Goal: Task Accomplishment & Management: Use online tool/utility

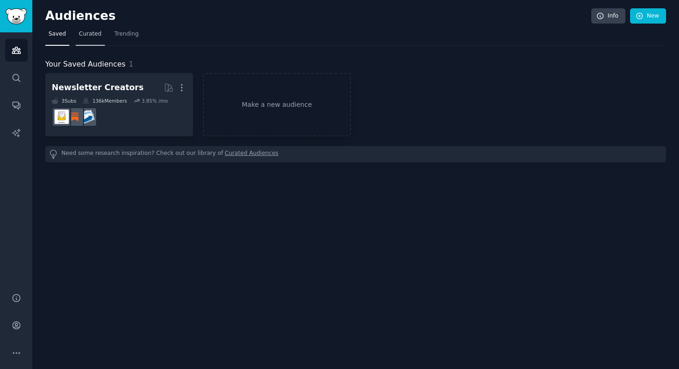
click at [91, 34] on span "Curated" at bounding box center [90, 34] width 23 height 8
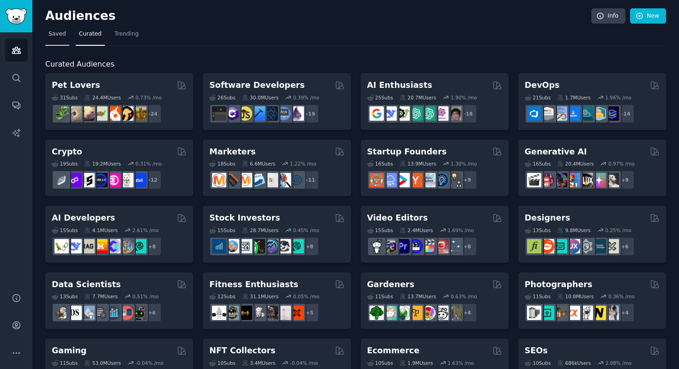
click at [62, 31] on span "Saved" at bounding box center [58, 34] width 18 height 8
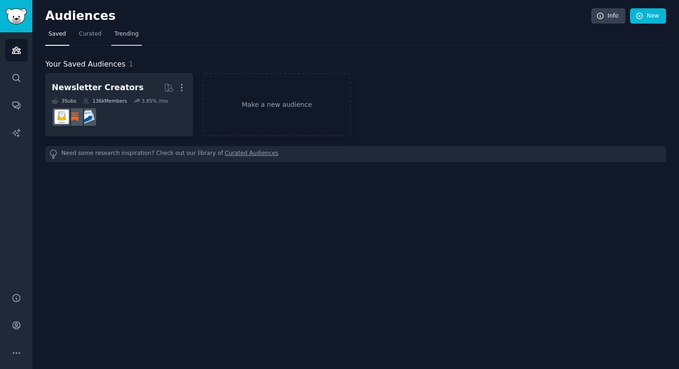
click at [121, 33] on span "Trending" at bounding box center [127, 34] width 24 height 8
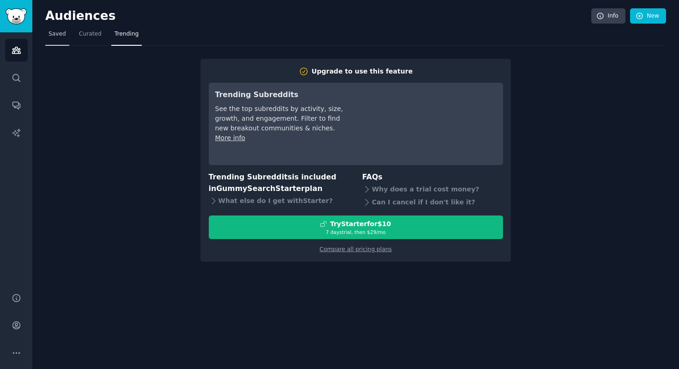
click at [62, 35] on span "Saved" at bounding box center [58, 34] width 18 height 8
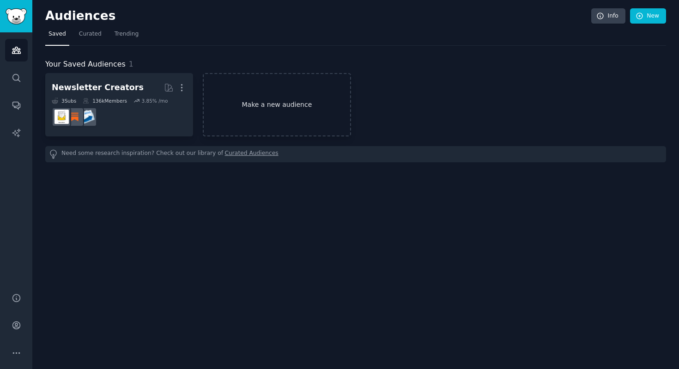
click at [280, 101] on link "Make a new audience" at bounding box center [277, 104] width 148 height 63
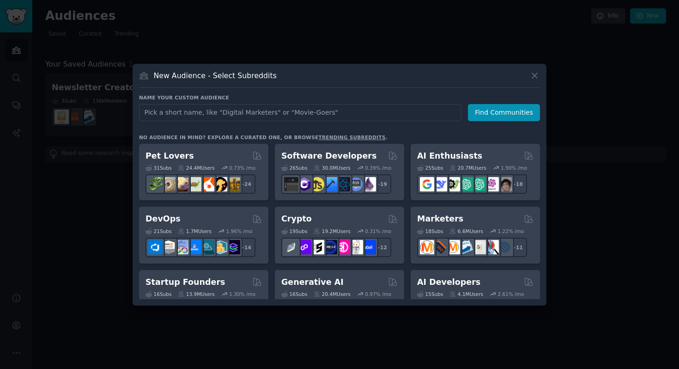
click at [273, 115] on input "text" at bounding box center [300, 112] width 323 height 17
type input "Lifelong Learning Club"
click at [514, 112] on button "Find Communities" at bounding box center [504, 112] width 72 height 17
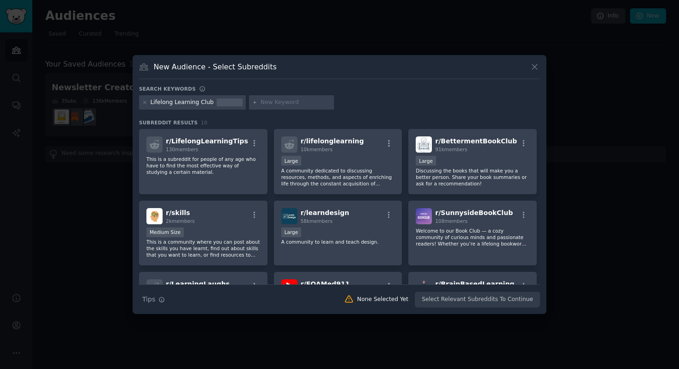
click at [266, 103] on input "text" at bounding box center [296, 102] width 70 height 8
paste input "r/todayilearned"
drag, startPoint x: 262, startPoint y: 103, endPoint x: 232, endPoint y: 103, distance: 30.0
click at [232, 103] on div "Lifelong Learning Club r/todayilearned" at bounding box center [339, 104] width 401 height 18
type input "todayilearned"
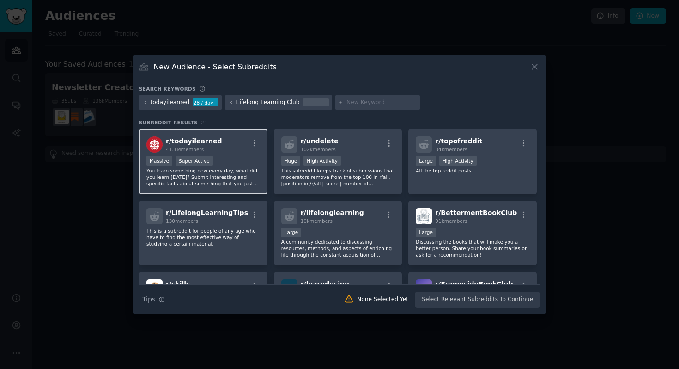
click at [237, 144] on div "r/ todayilearned 41.1M members" at bounding box center [203, 144] width 114 height 16
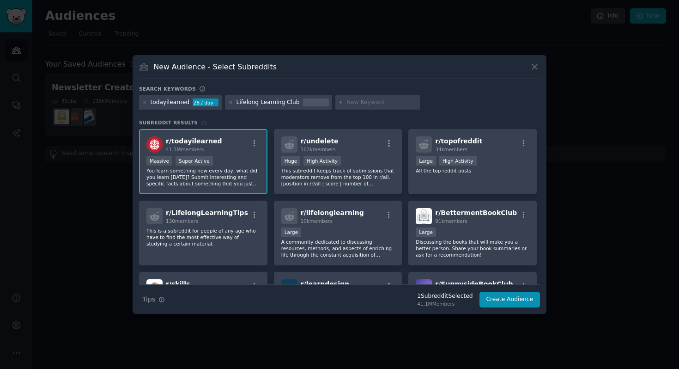
click at [354, 104] on input "text" at bounding box center [382, 102] width 70 height 8
type input "education"
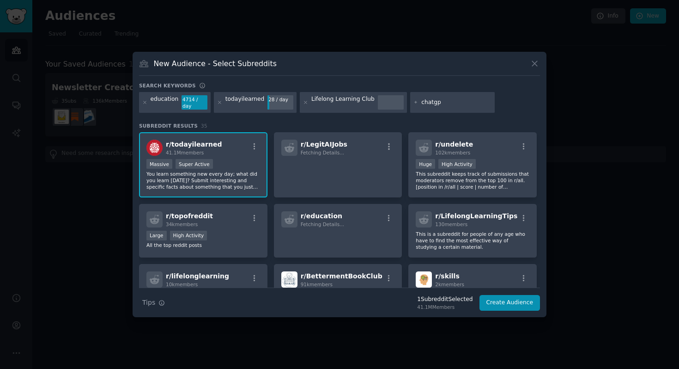
type input "chatgpt"
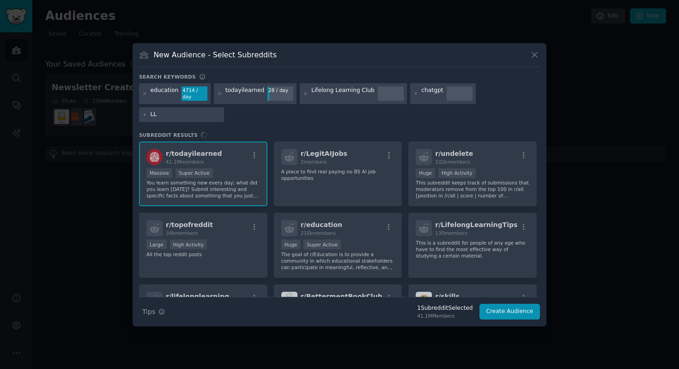
type input "LLM"
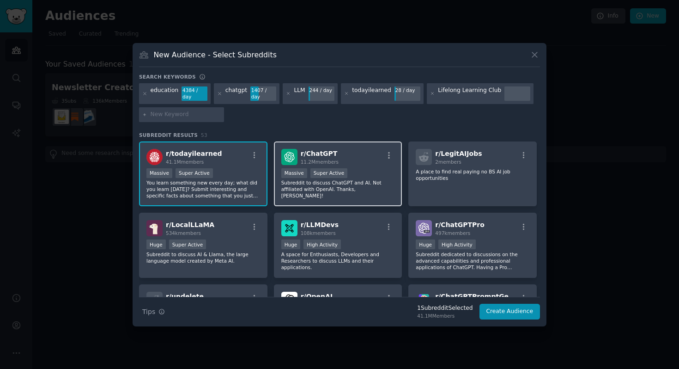
click at [349, 159] on div "r/ ChatGPT 11.2M members" at bounding box center [338, 157] width 114 height 16
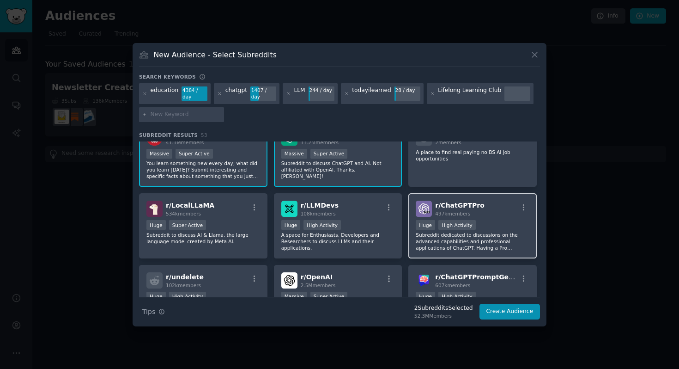
scroll to position [44, 0]
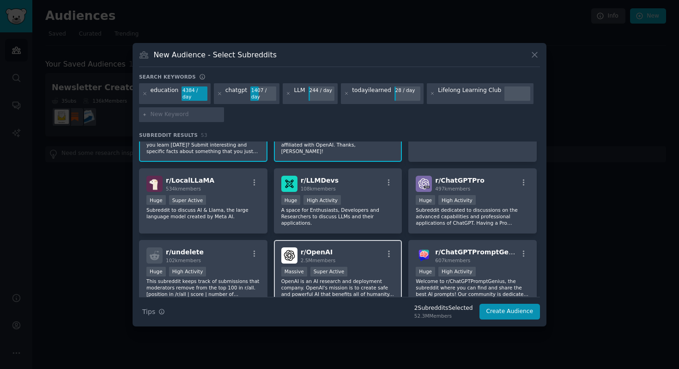
click at [371, 255] on div "r/ OpenAI 2.5M members" at bounding box center [338, 255] width 114 height 16
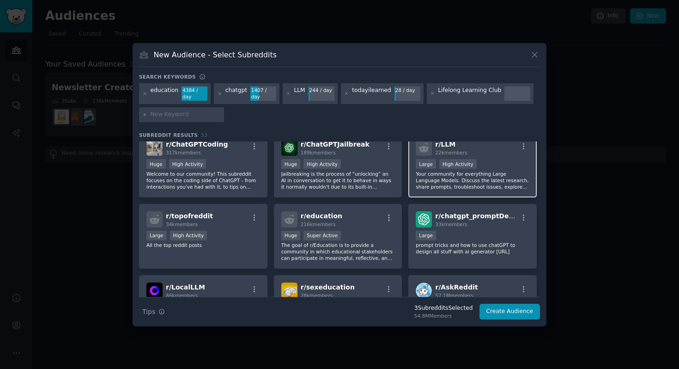
scroll to position [224, 0]
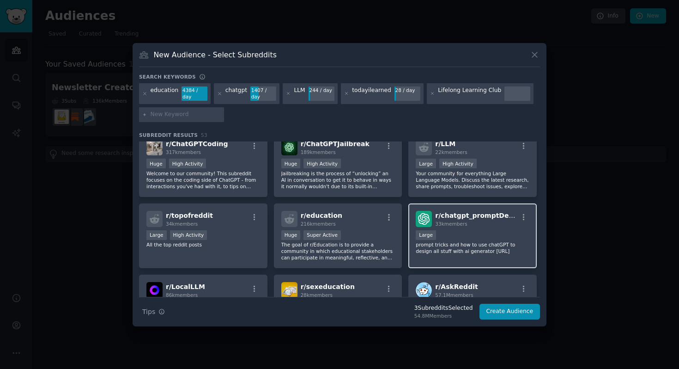
click at [472, 212] on span "r/ chatgpt_promptDesign" at bounding box center [479, 215] width 89 height 7
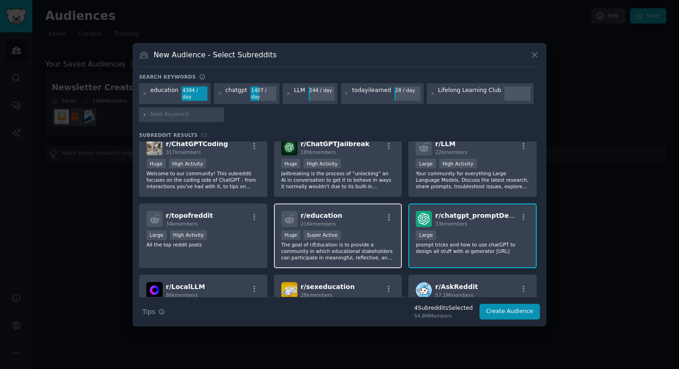
click at [378, 215] on div "r/ education 216k members" at bounding box center [338, 219] width 114 height 16
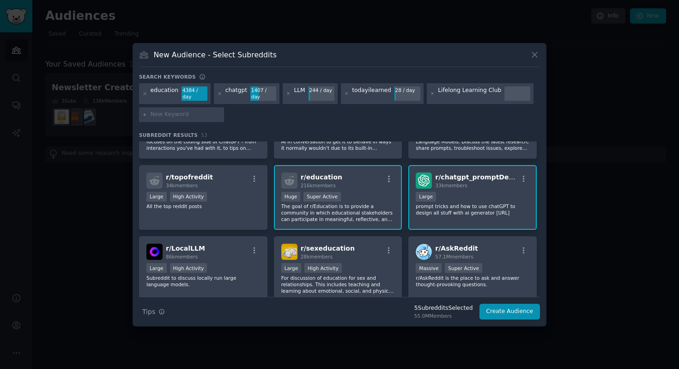
scroll to position [294, 0]
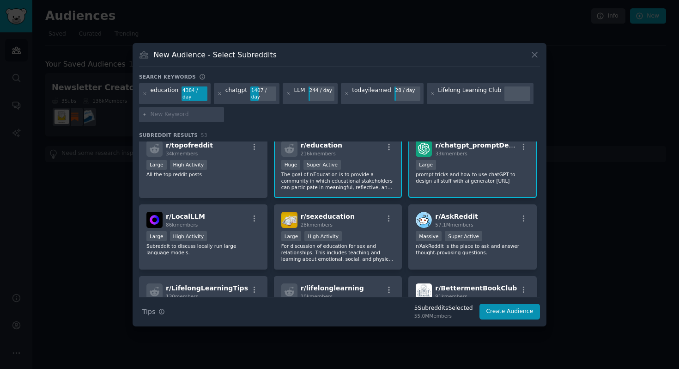
click at [171, 114] on input "text" at bounding box center [186, 114] width 70 height 8
paste input "changemyview"
type input "changemyview"
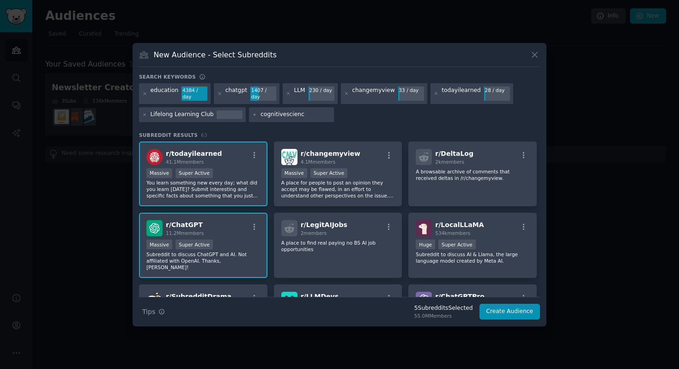
type input "cognitivescience"
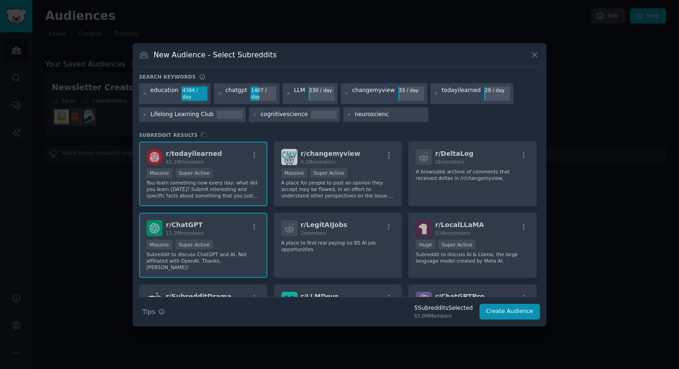
type input "neuroscience"
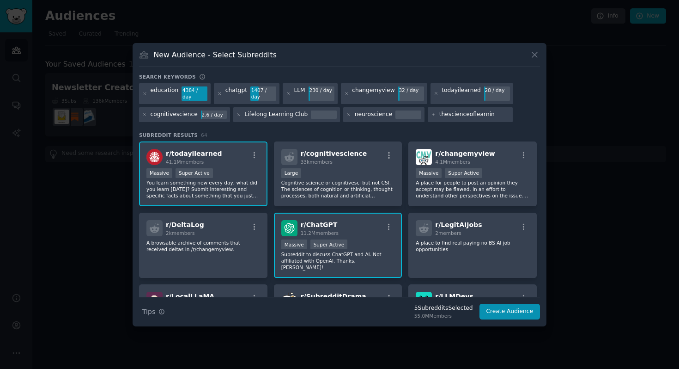
type input "thescienceoflearning"
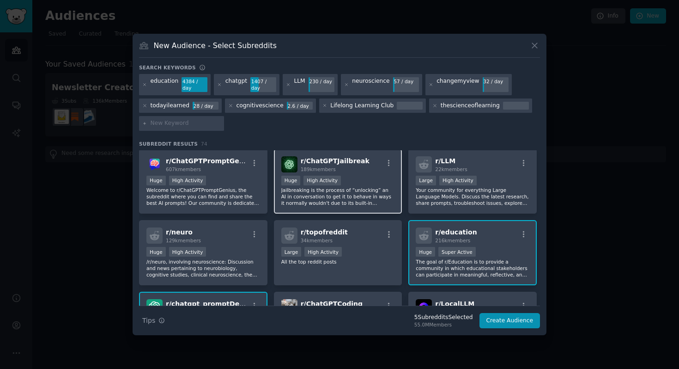
scroll to position [288, 0]
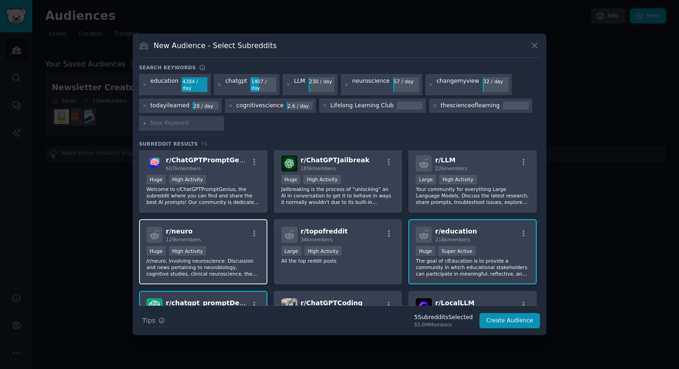
click at [246, 230] on div "r/ neuro 129k members" at bounding box center [203, 234] width 114 height 16
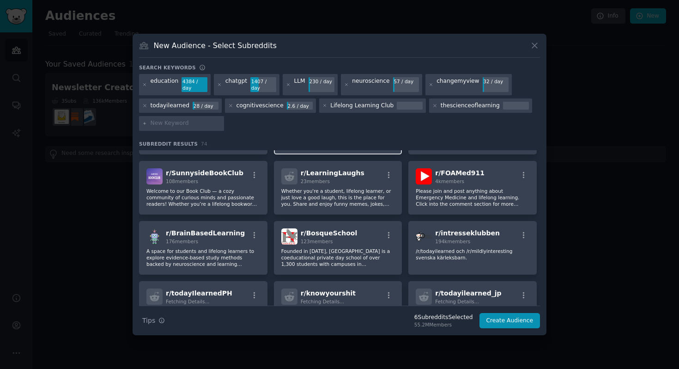
scroll to position [746, 0]
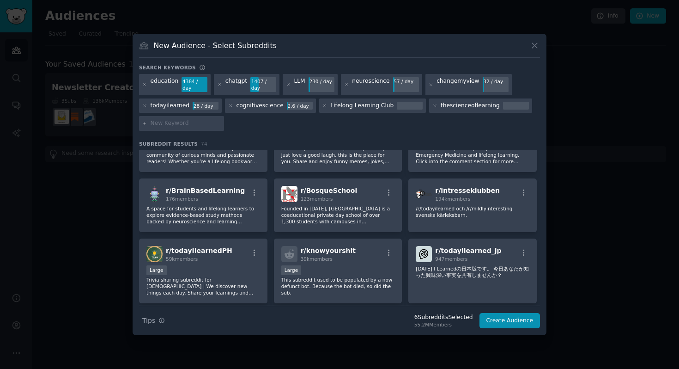
click at [182, 126] on input "text" at bounding box center [186, 123] width 70 height 8
type input "learning"
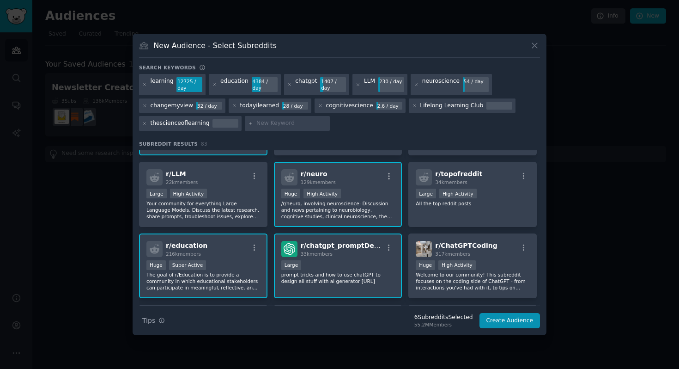
scroll to position [356, 0]
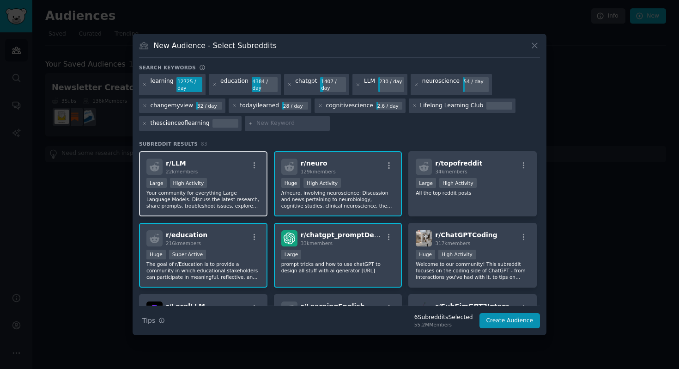
click at [240, 189] on p "Your community for everything Large Language Models. Discuss the latest researc…" at bounding box center [203, 198] width 114 height 19
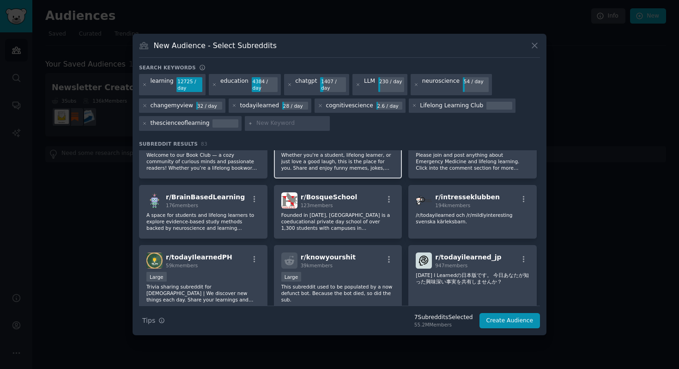
scroll to position [843, 0]
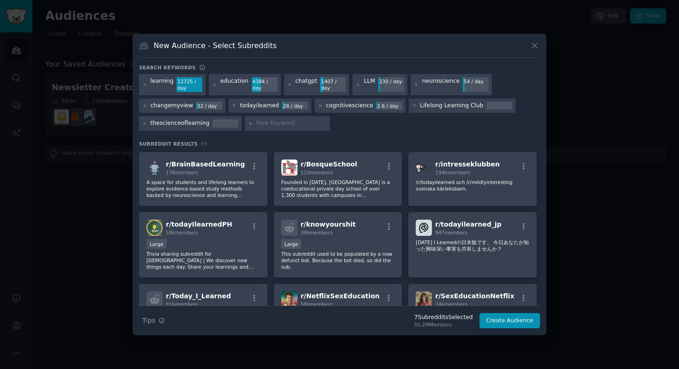
click at [290, 120] on input "text" at bounding box center [291, 123] width 70 height 8
type input "edtech"
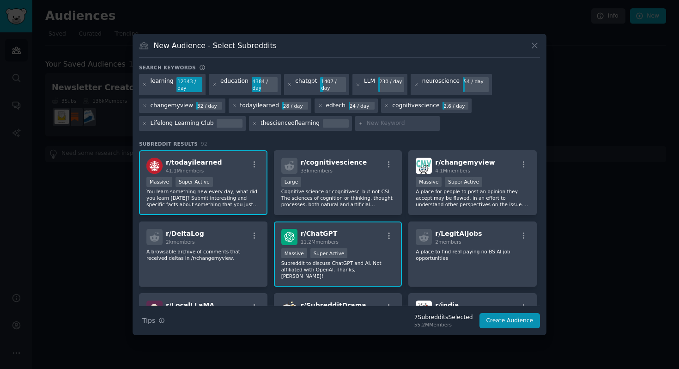
click at [392, 125] on input "text" at bounding box center [401, 123] width 70 height 8
paste input "AI_Agents"
type input "AI_Agents"
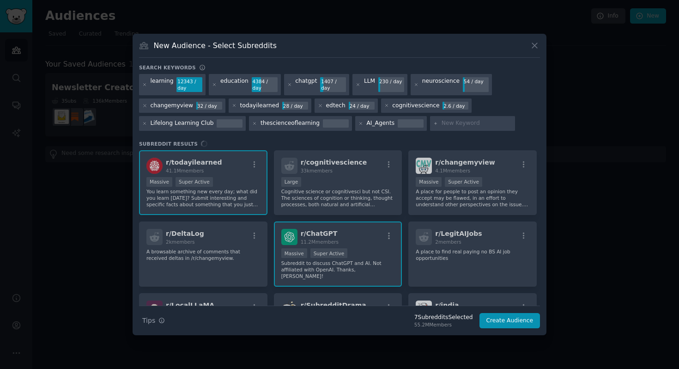
click at [352, 170] on div "r/ todayilearned 41.1M members 1,000,000+ members Massive Super Active You lear…" at bounding box center [339, 227] width 401 height 155
click at [344, 182] on div "r/ todayilearned 41.1M members 1,000,000+ members Massive Super Active You lear…" at bounding box center [339, 227] width 401 height 155
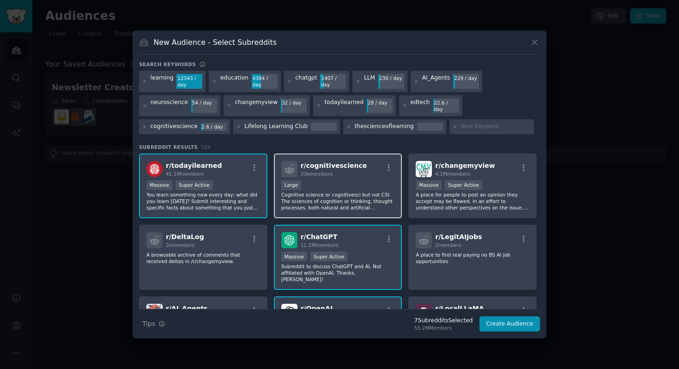
click at [373, 184] on div "Large" at bounding box center [338, 186] width 114 height 12
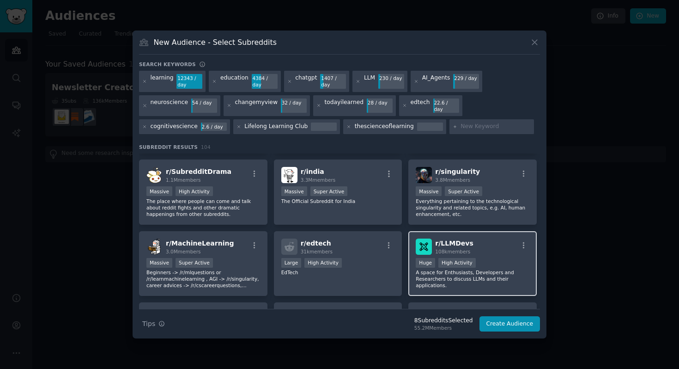
scroll to position [103, 0]
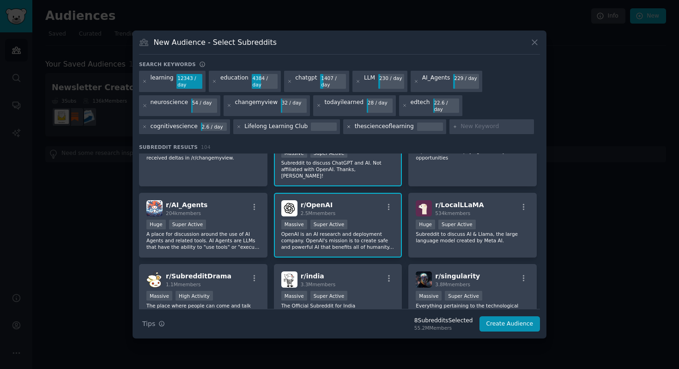
click at [347, 124] on icon at bounding box center [349, 126] width 5 height 5
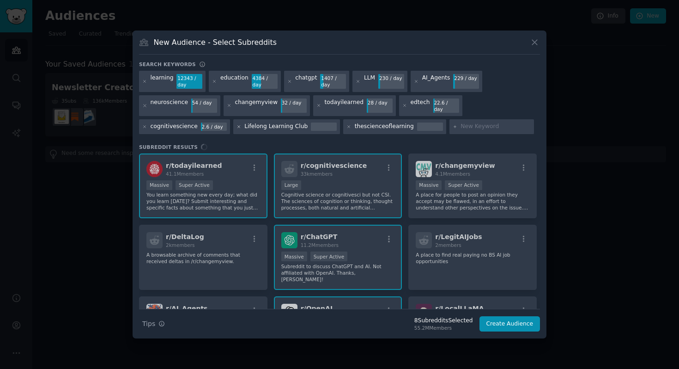
click at [237, 125] on icon at bounding box center [239, 126] width 5 height 5
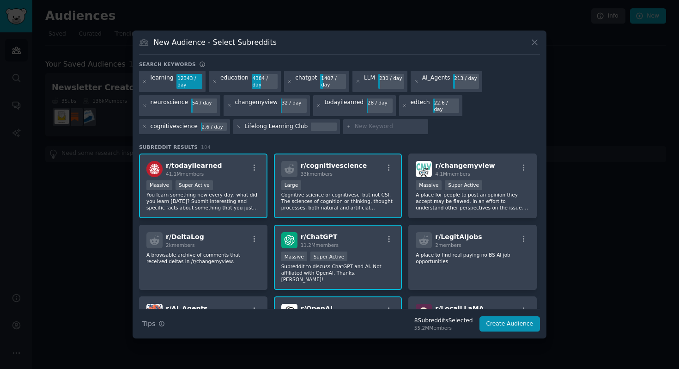
click at [363, 124] on input "text" at bounding box center [390, 126] width 70 height 8
type input "artificial"
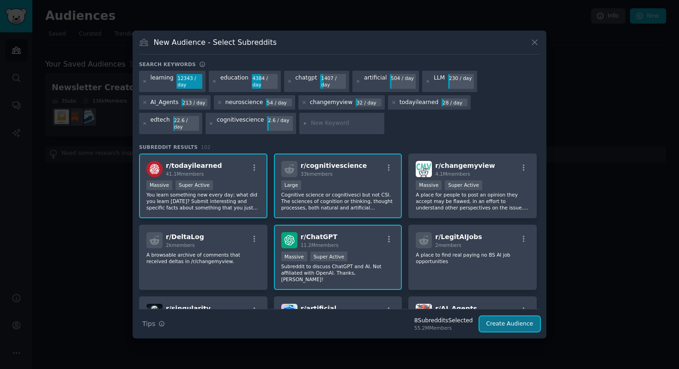
click at [510, 322] on button "Create Audience" at bounding box center [510, 324] width 61 height 16
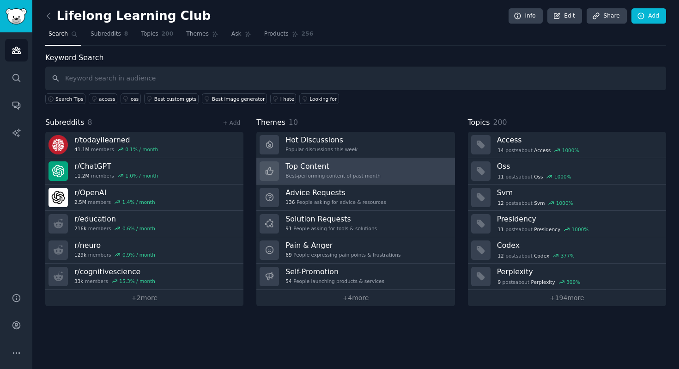
click at [324, 165] on h3 "Top Content" at bounding box center [333, 166] width 95 height 10
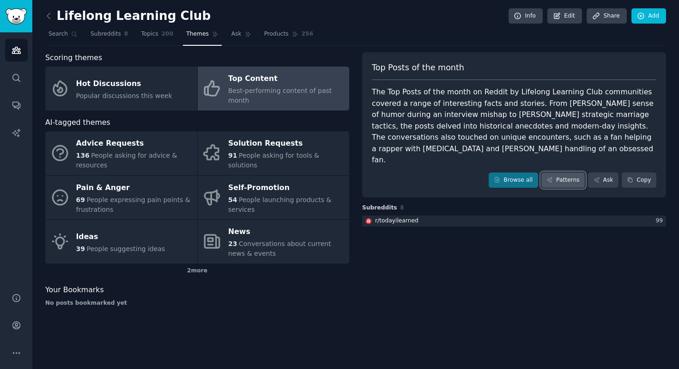
click at [554, 172] on link "Patterns" at bounding box center [563, 180] width 43 height 16
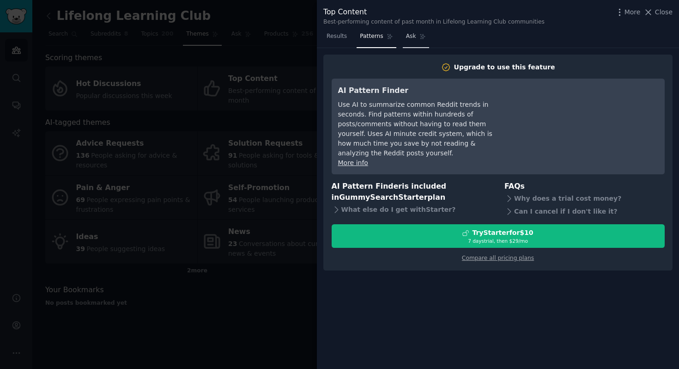
click at [407, 41] on link "Ask" at bounding box center [416, 38] width 26 height 19
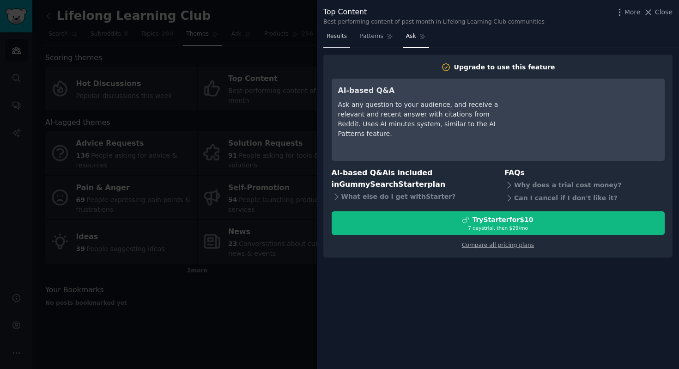
click at [341, 45] on link "Results" at bounding box center [336, 38] width 27 height 19
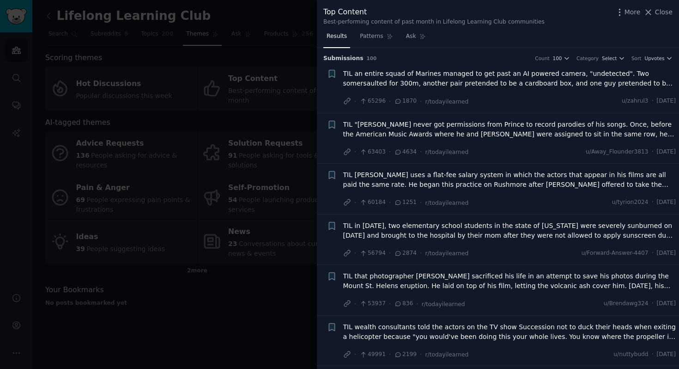
click at [299, 115] on div at bounding box center [339, 184] width 679 height 369
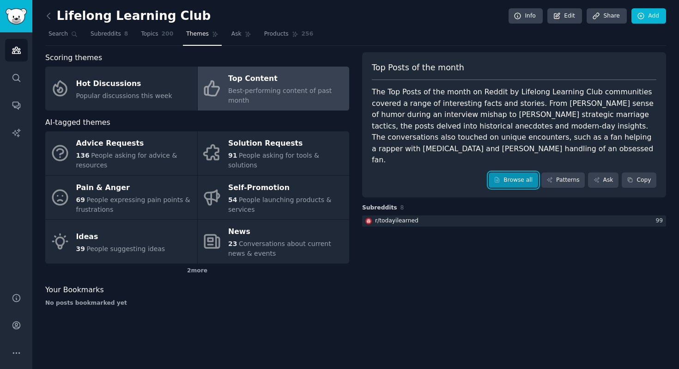
click at [515, 172] on link "Browse all" at bounding box center [513, 180] width 49 height 16
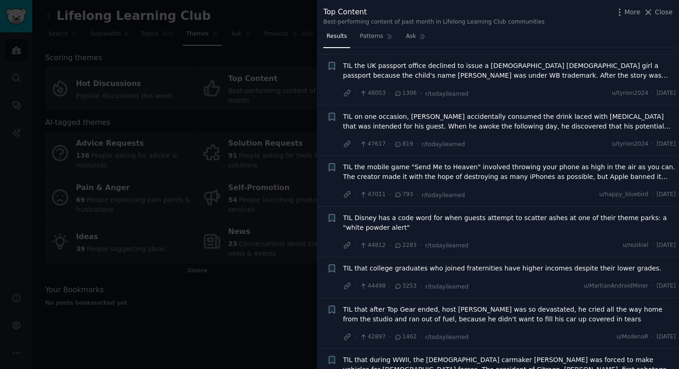
click at [276, 100] on div at bounding box center [339, 184] width 679 height 369
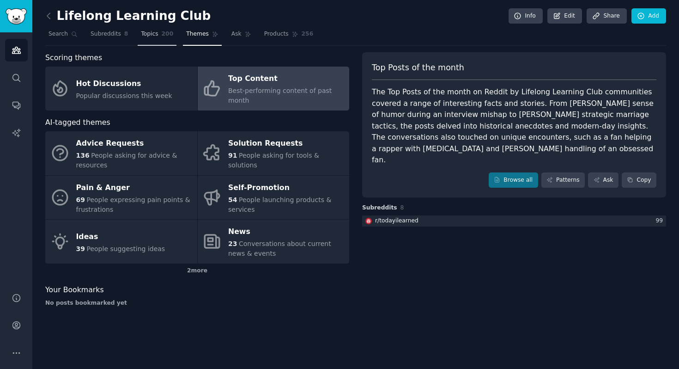
click at [165, 34] on span "200" at bounding box center [168, 34] width 12 height 8
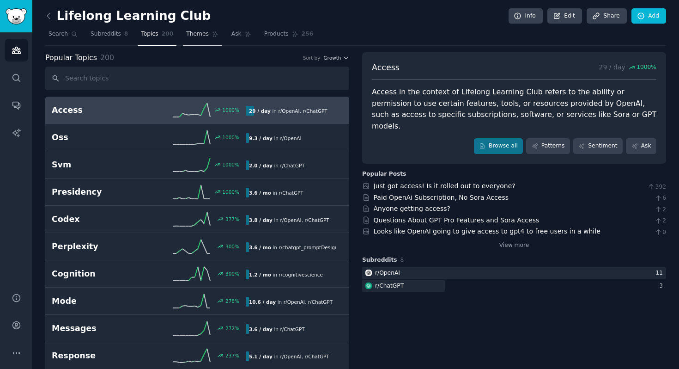
click at [184, 36] on link "Themes" at bounding box center [202, 36] width 39 height 19
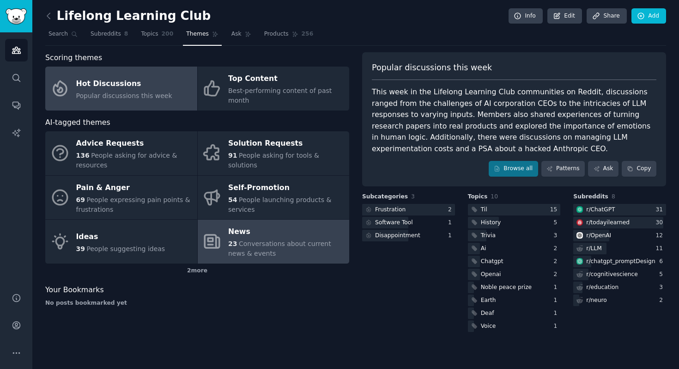
click at [278, 249] on div "23 Conversations about current news & events" at bounding box center [286, 248] width 116 height 19
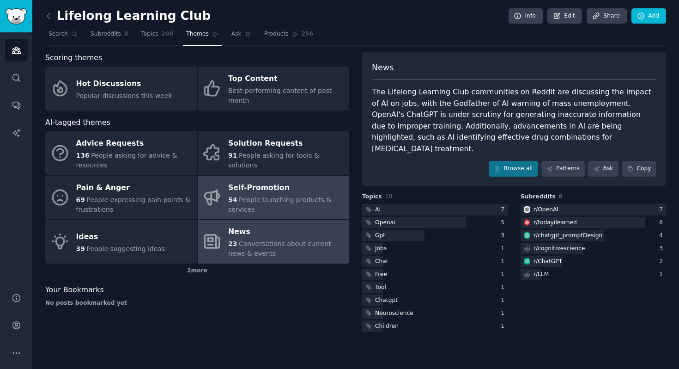
click at [272, 189] on div "Self-Promotion" at bounding box center [286, 187] width 116 height 15
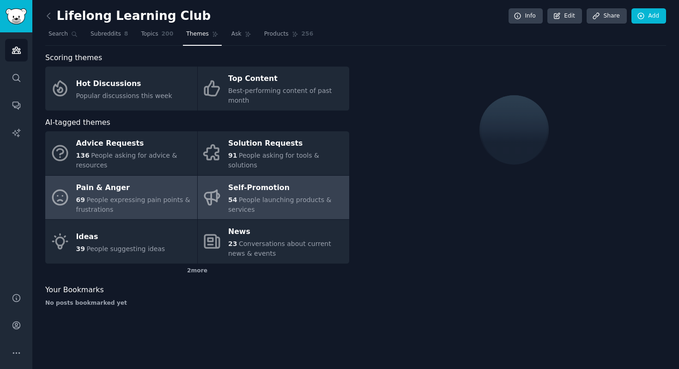
click at [173, 190] on div "Pain & Anger" at bounding box center [134, 187] width 116 height 15
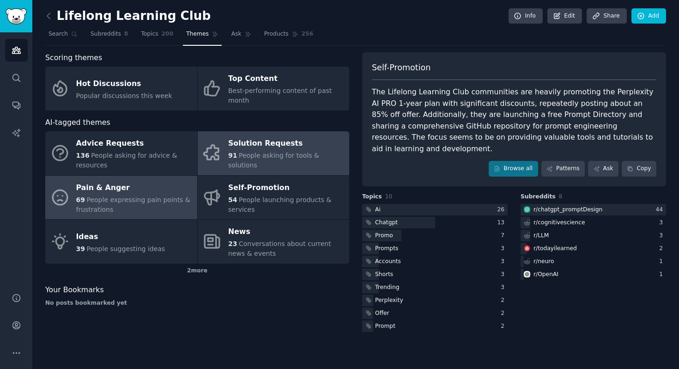
click at [246, 145] on div "Solution Requests" at bounding box center [286, 143] width 116 height 15
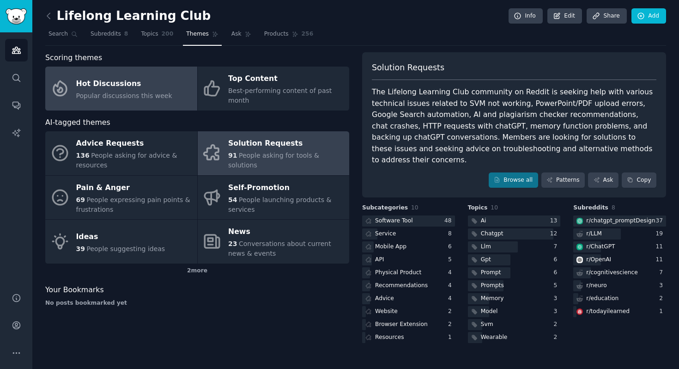
click at [118, 90] on div "Hot Discussions" at bounding box center [124, 83] width 96 height 15
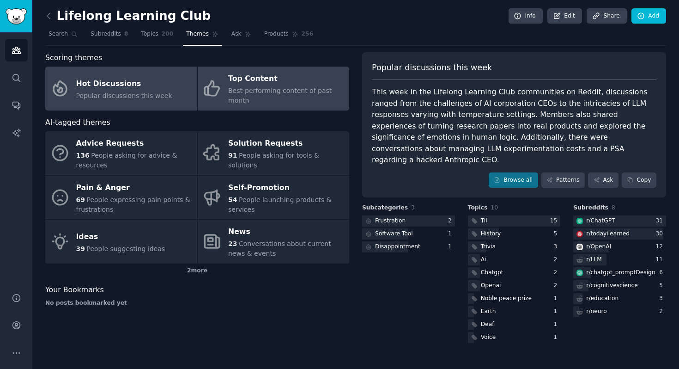
click at [211, 94] on icon at bounding box center [211, 88] width 19 height 19
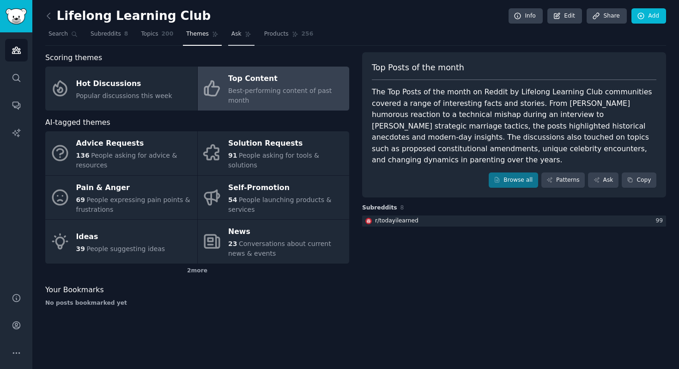
click at [239, 33] on span "Ask" at bounding box center [236, 34] width 10 height 8
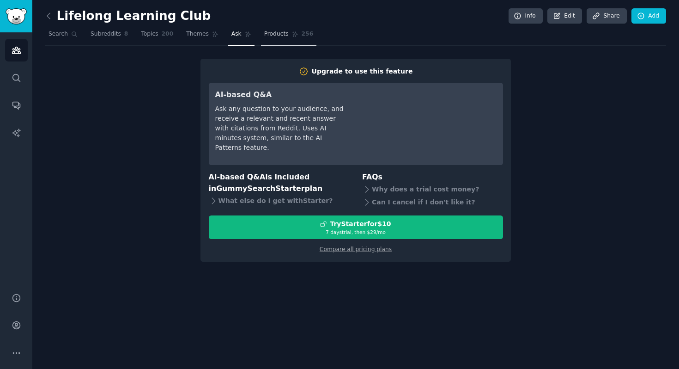
click at [274, 29] on link "Products 256" at bounding box center [288, 36] width 55 height 19
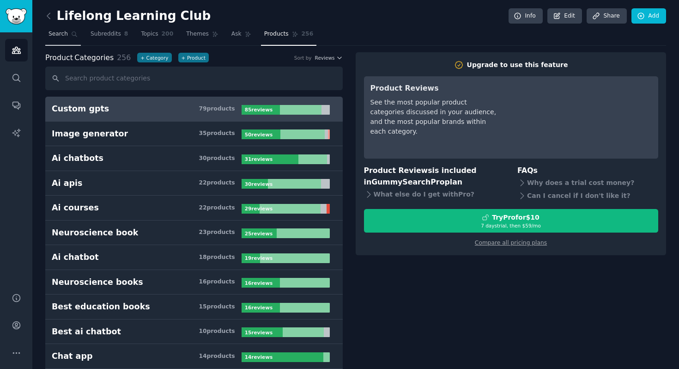
click at [65, 36] on span "Search" at bounding box center [58, 34] width 19 height 8
